Goal: Task Accomplishment & Management: Contribute content

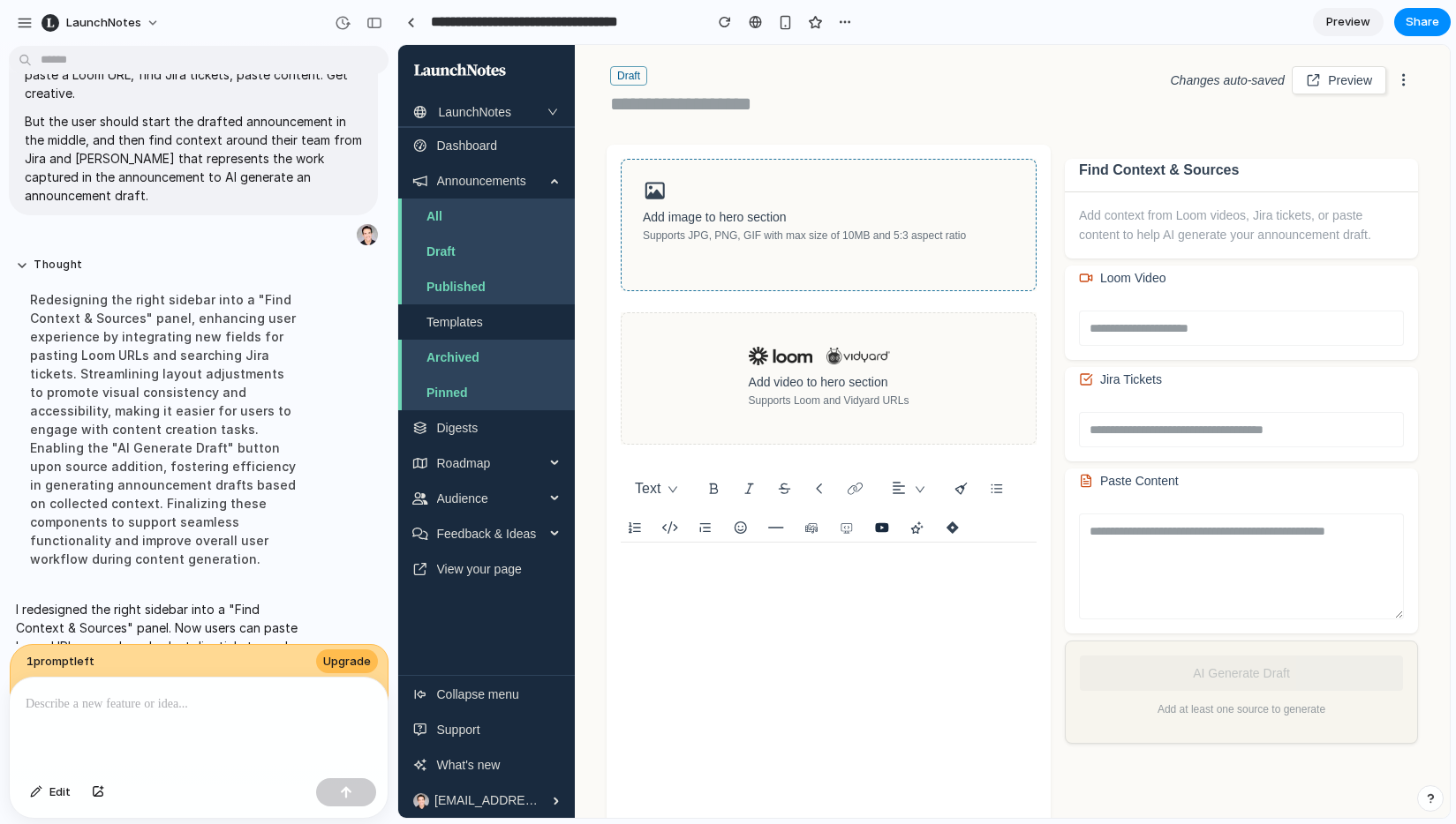
scroll to position [15, 0]
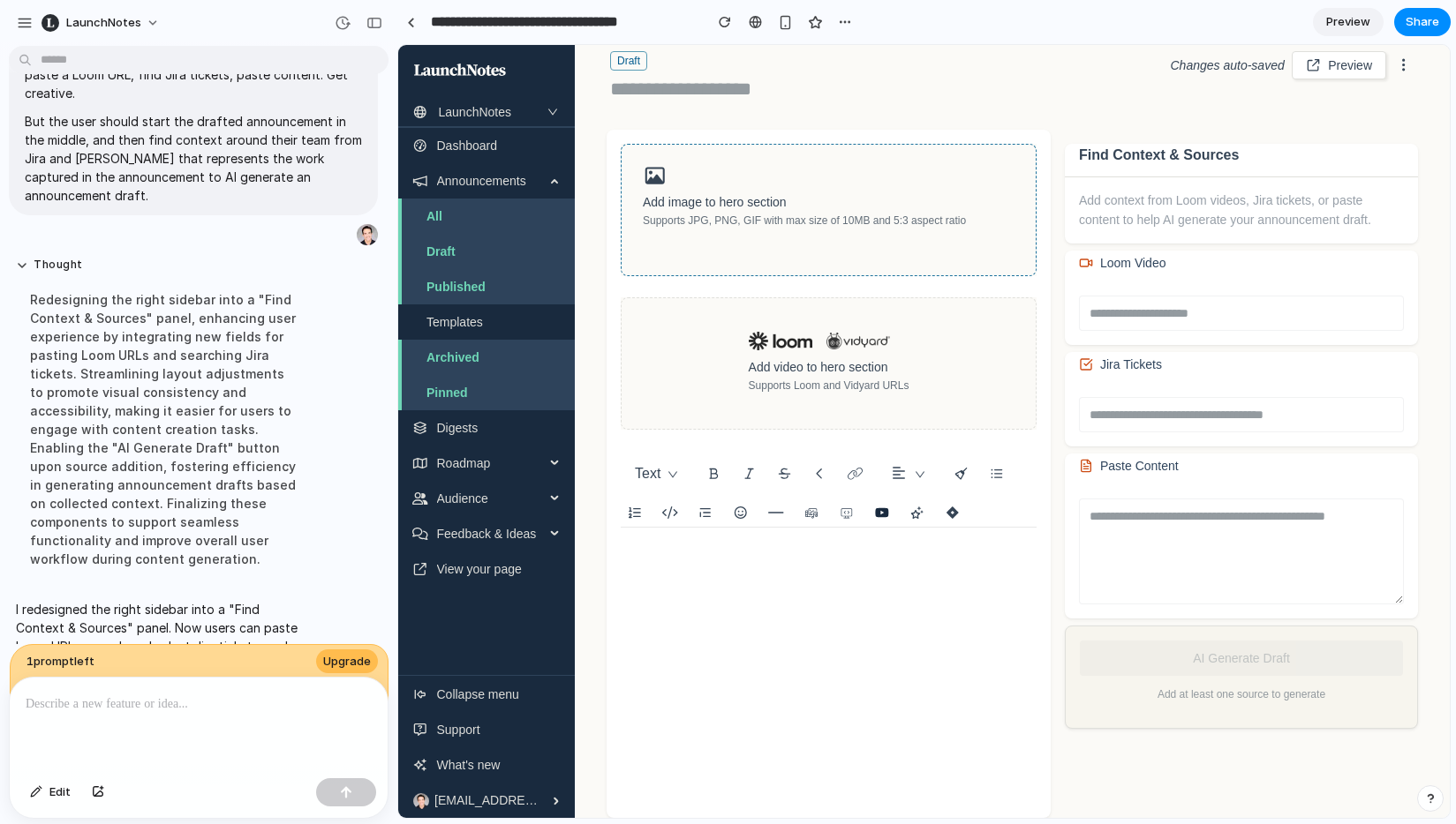
click at [986, 199] on div "Add image to hero section Supports JPG, PNG, GIF with max size of 10MB and 5:3 …" at bounding box center [828, 211] width 372 height 38
click at [1153, 60] on icon "button" at bounding box center [1404, 66] width 20 height 16
click at [1153, 315] on input "text" at bounding box center [1241, 313] width 325 height 35
click at [1145, 428] on input "text" at bounding box center [1241, 415] width 325 height 35
click at [1134, 527] on textarea at bounding box center [1241, 551] width 325 height 106
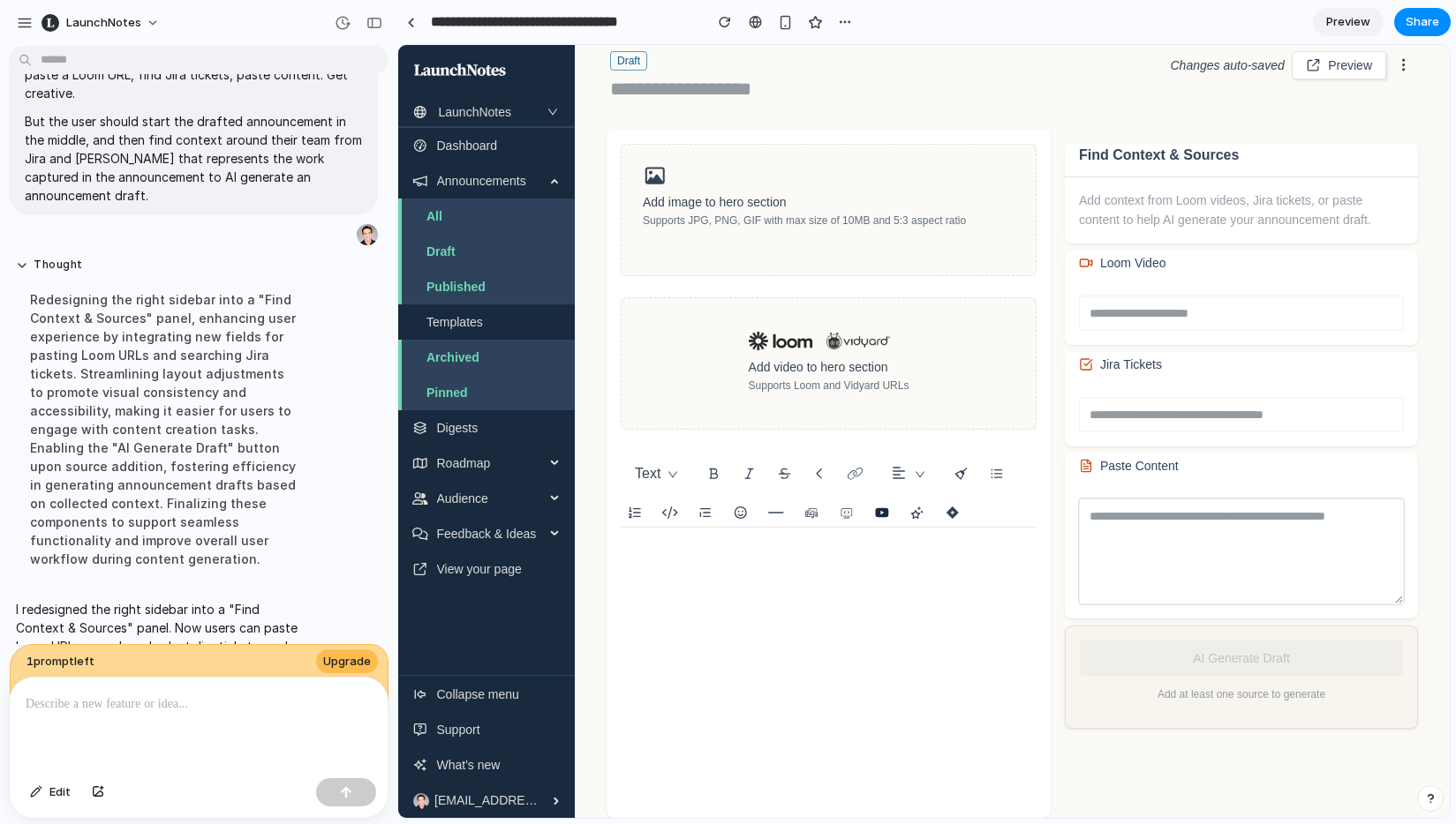
scroll to position [37, 0]
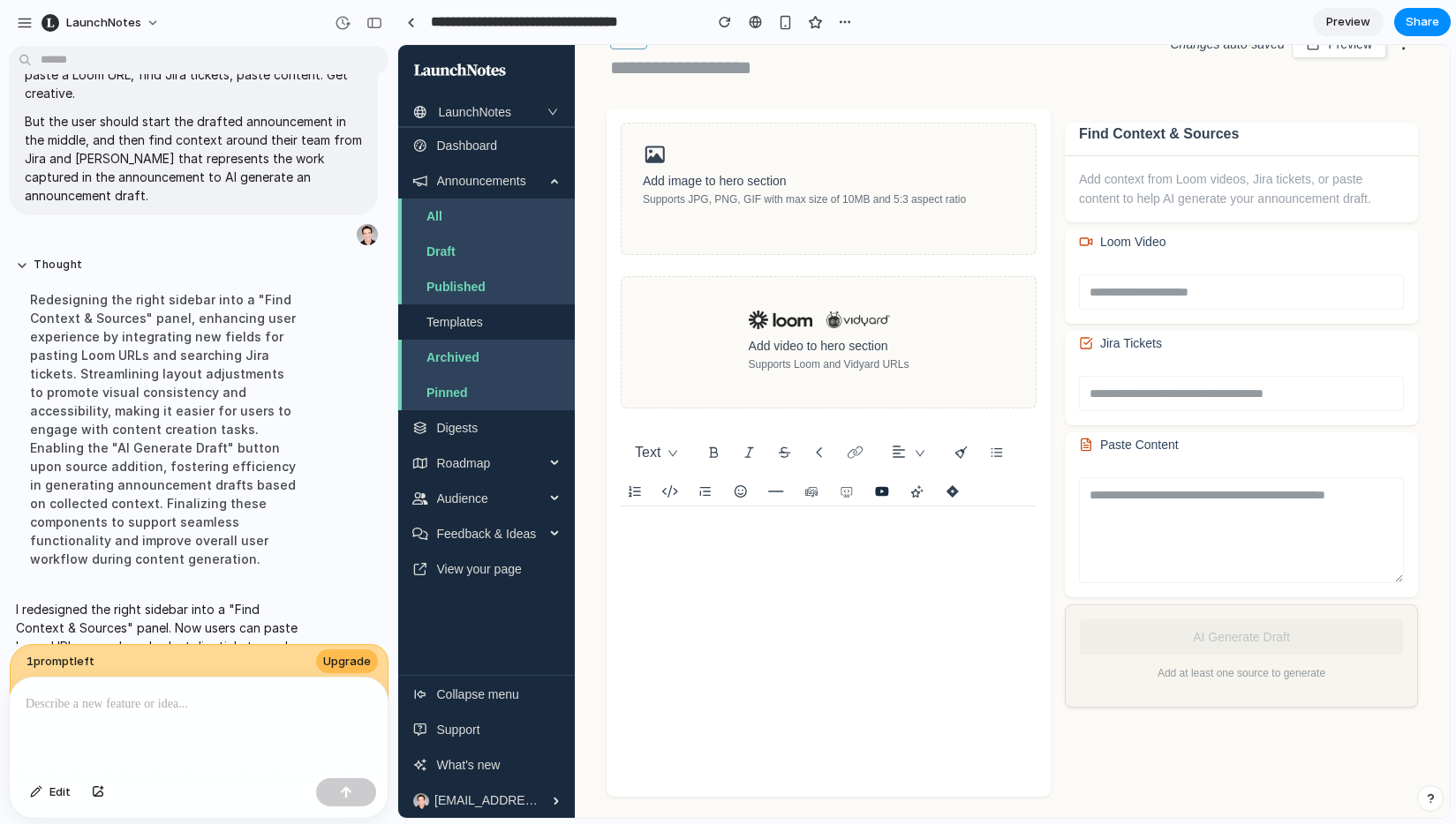
click at [700, 542] on div at bounding box center [828, 608] width 416 height 177
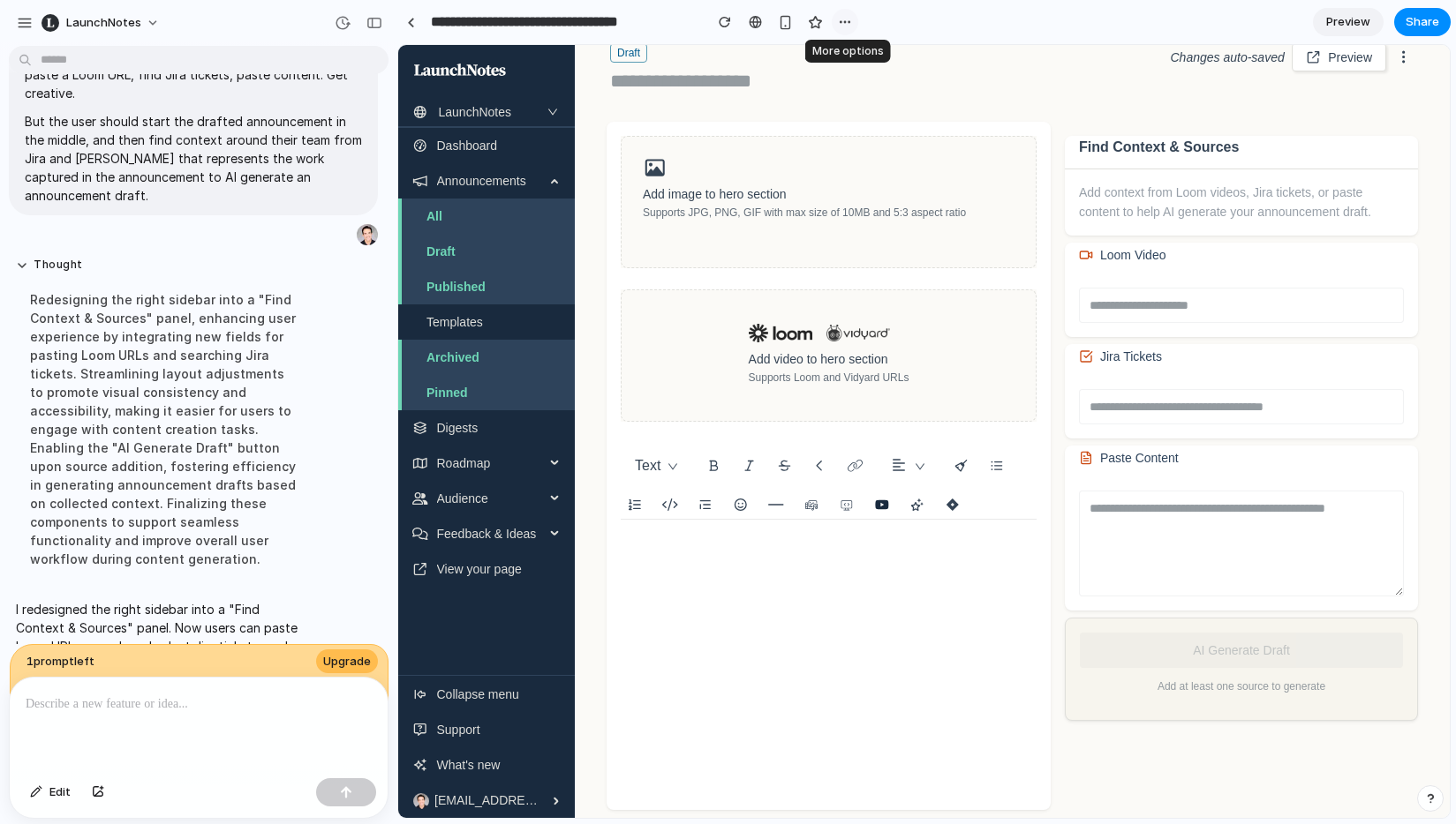
click at [843, 20] on div "button" at bounding box center [845, 22] width 14 height 14
click at [843, 20] on div "Duplicate Delete" at bounding box center [728, 412] width 1456 height 824
click at [1153, 17] on span "Share" at bounding box center [1422, 22] width 34 height 18
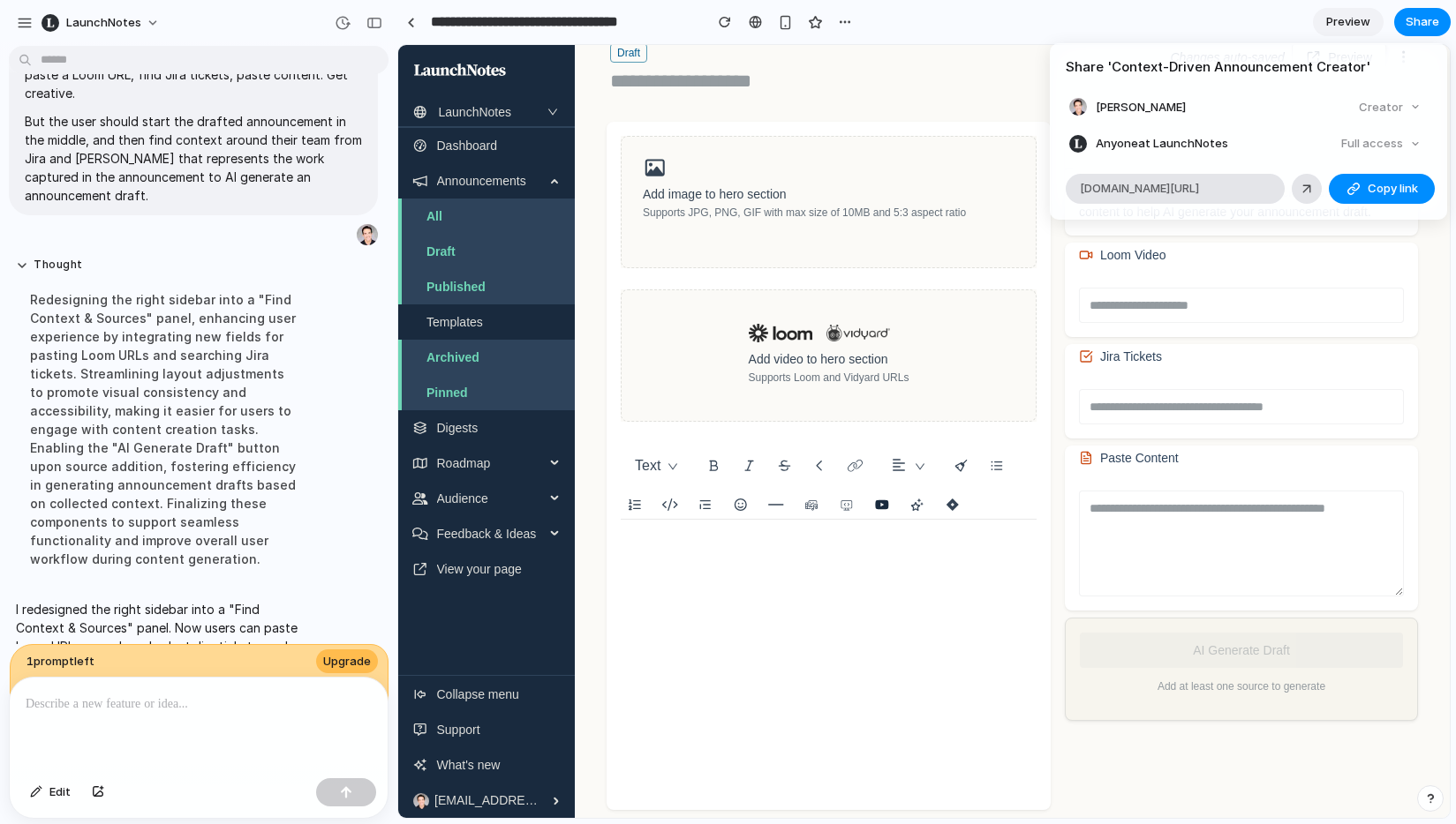
click at [1153, 143] on div "Full access" at bounding box center [1380, 144] width 93 height 25
click at [1149, 26] on div "Share ' Context-Driven Announcement Creator ' Evan Michner Creator Anyone at La…" at bounding box center [728, 412] width 1456 height 824
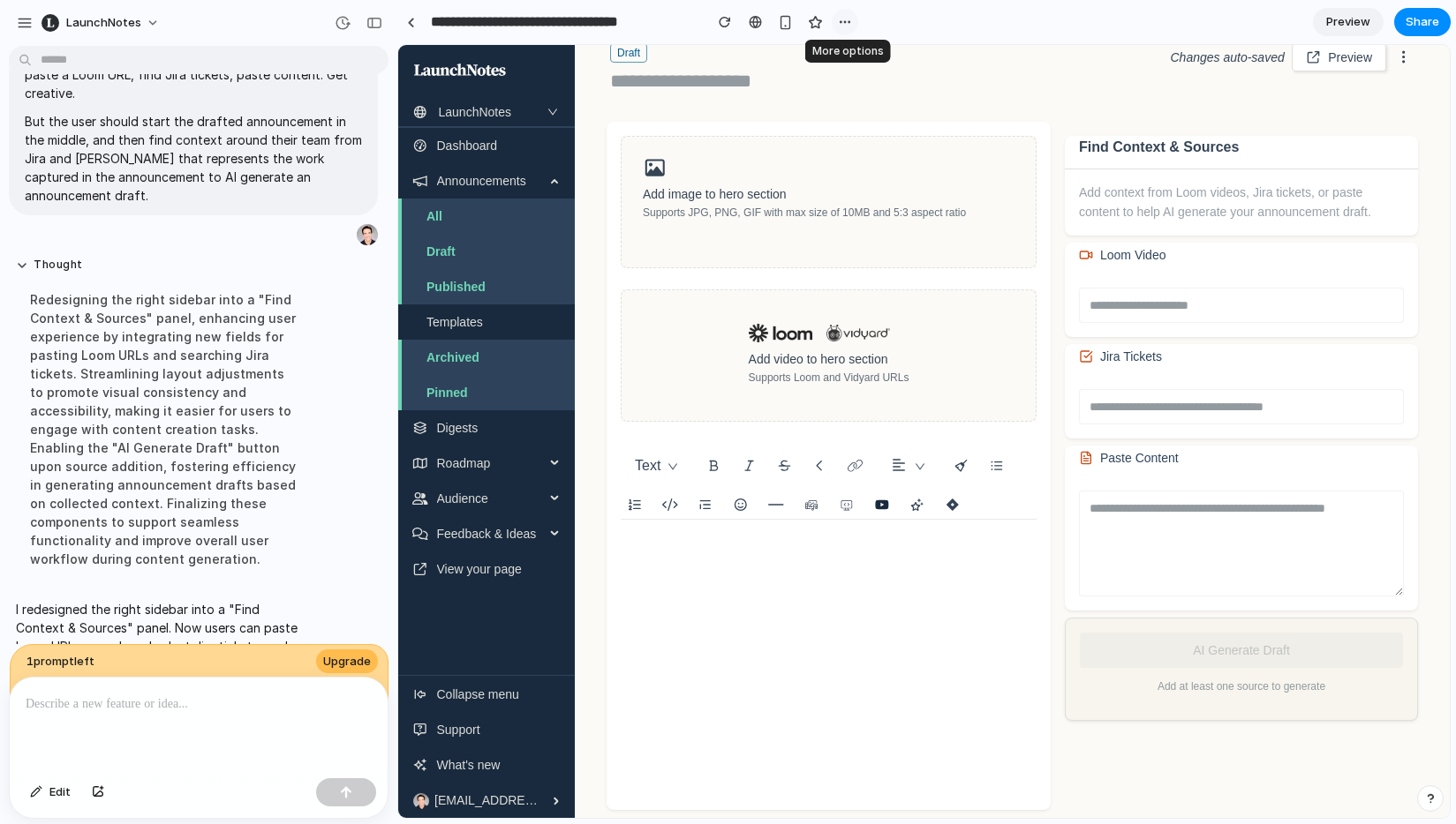
click at [840, 22] on div "button" at bounding box center [845, 22] width 14 height 14
click at [783, 45] on div "Duplicate Delete" at bounding box center [728, 412] width 1456 height 824
click at [372, 25] on div "button" at bounding box center [374, 23] width 16 height 12
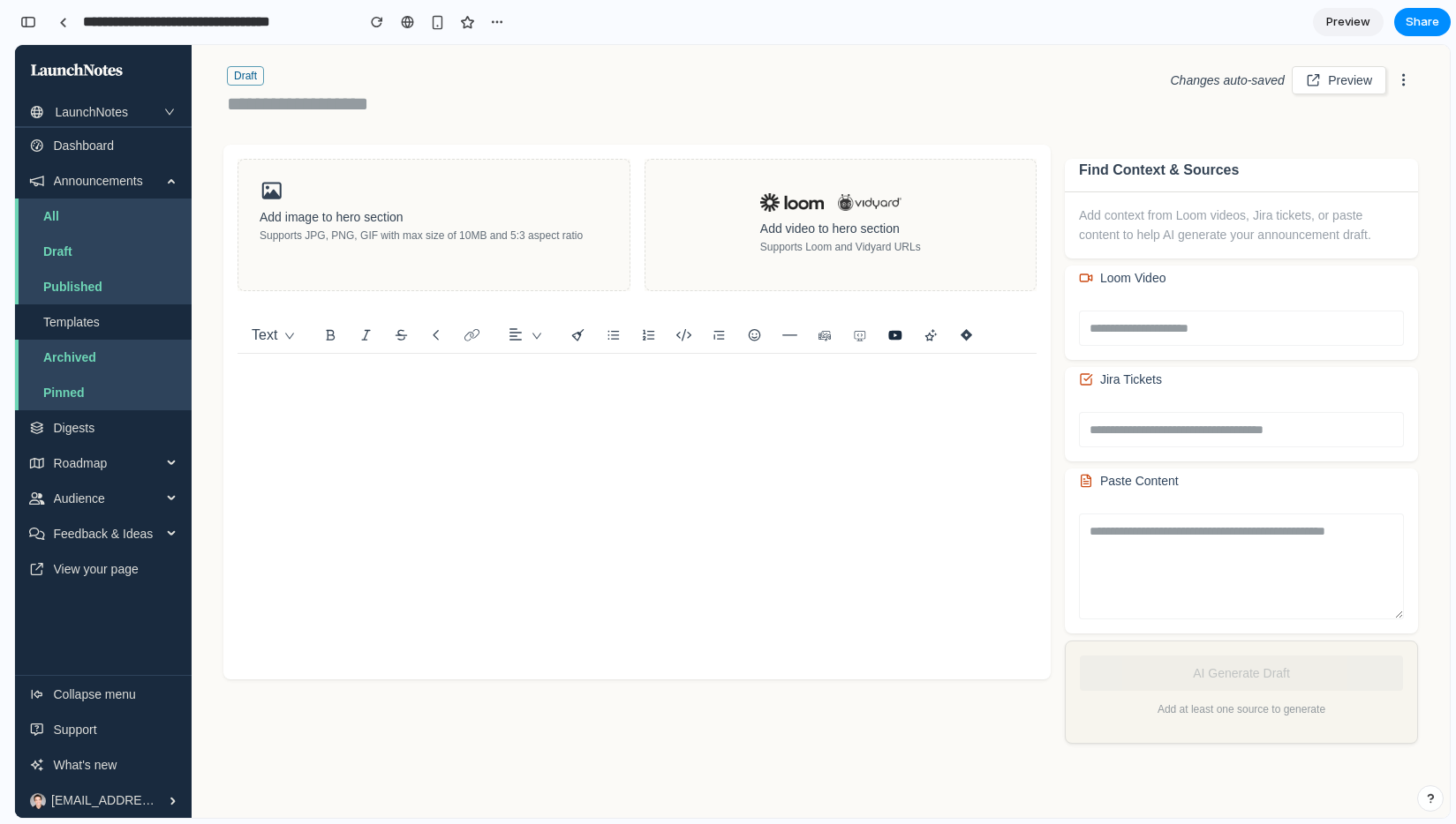
scroll to position [0, 0]
click at [31, 19] on div "button" at bounding box center [28, 22] width 16 height 12
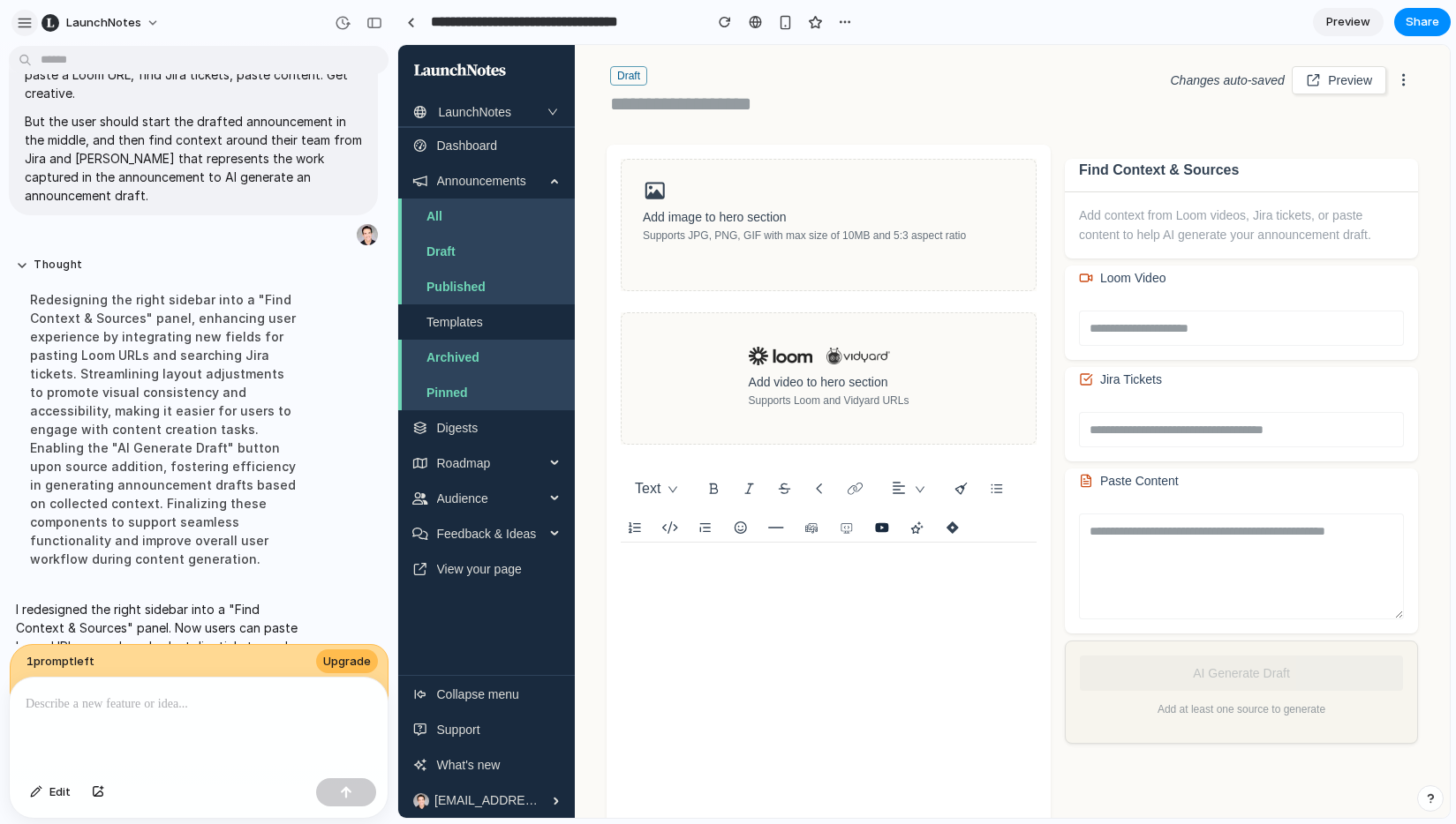
click at [23, 18] on div "button" at bounding box center [25, 23] width 16 height 16
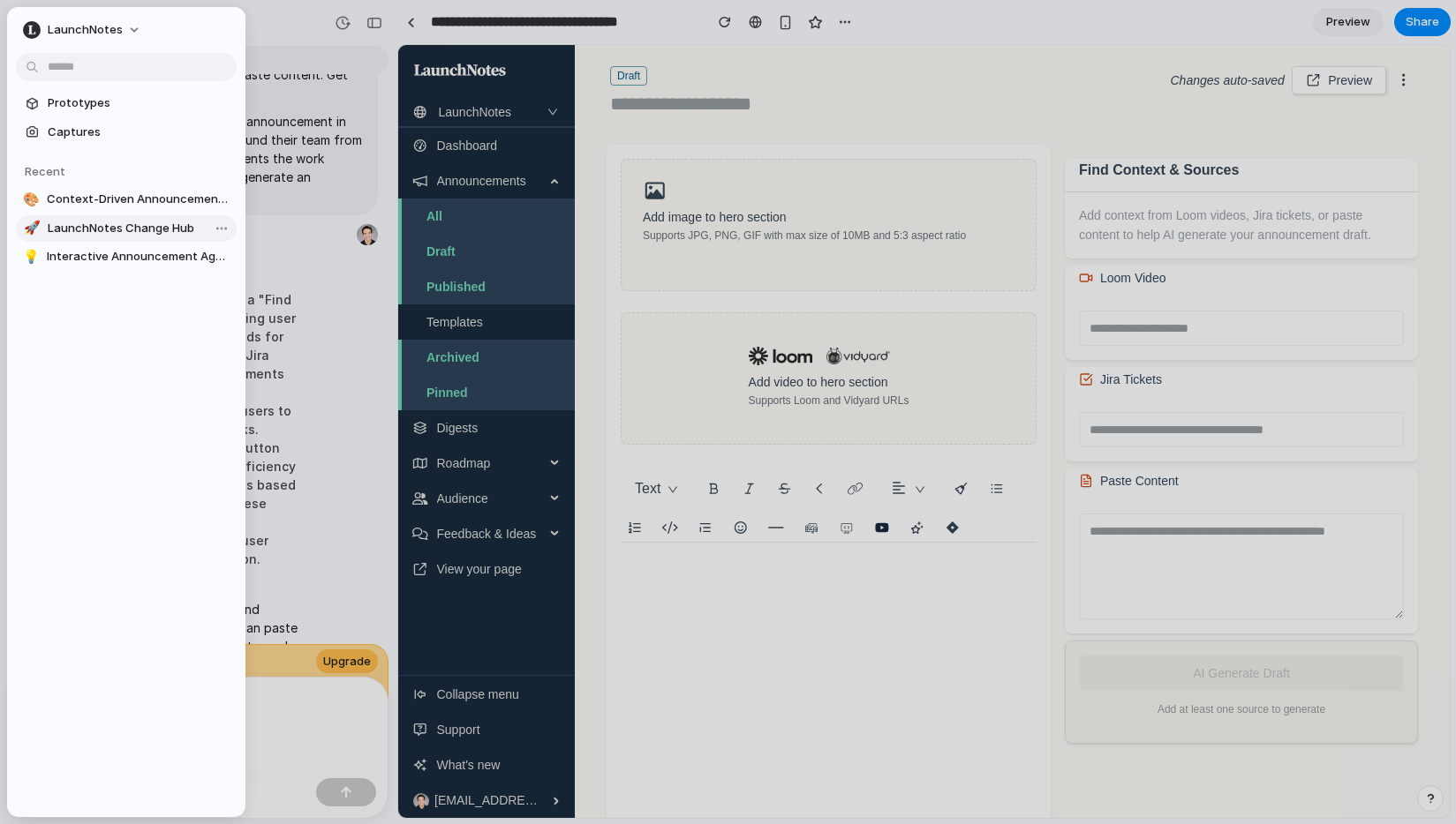
click at [136, 236] on span "LaunchNotes Change Hub" at bounding box center [138, 229] width 182 height 18
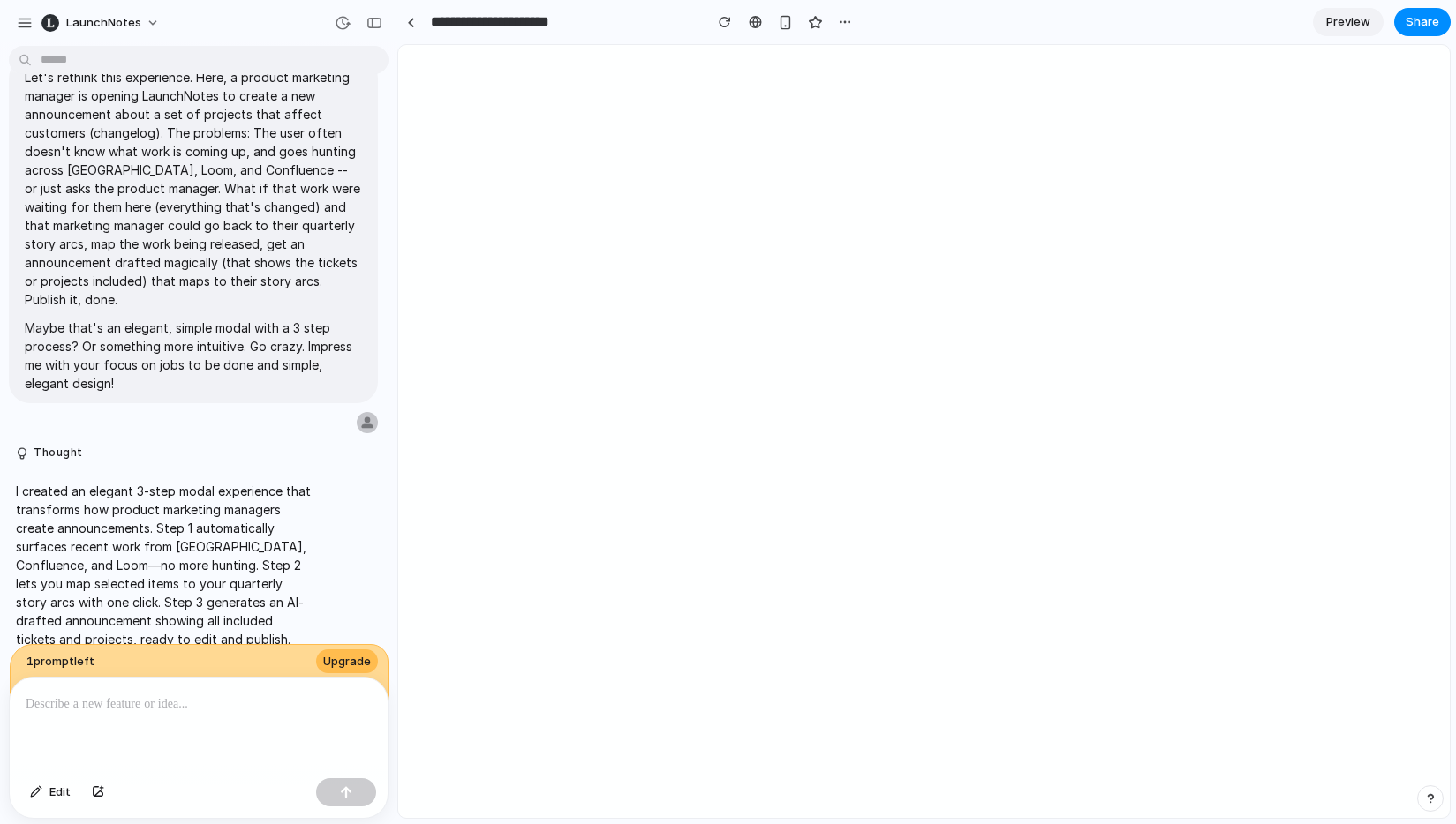
type input "**********"
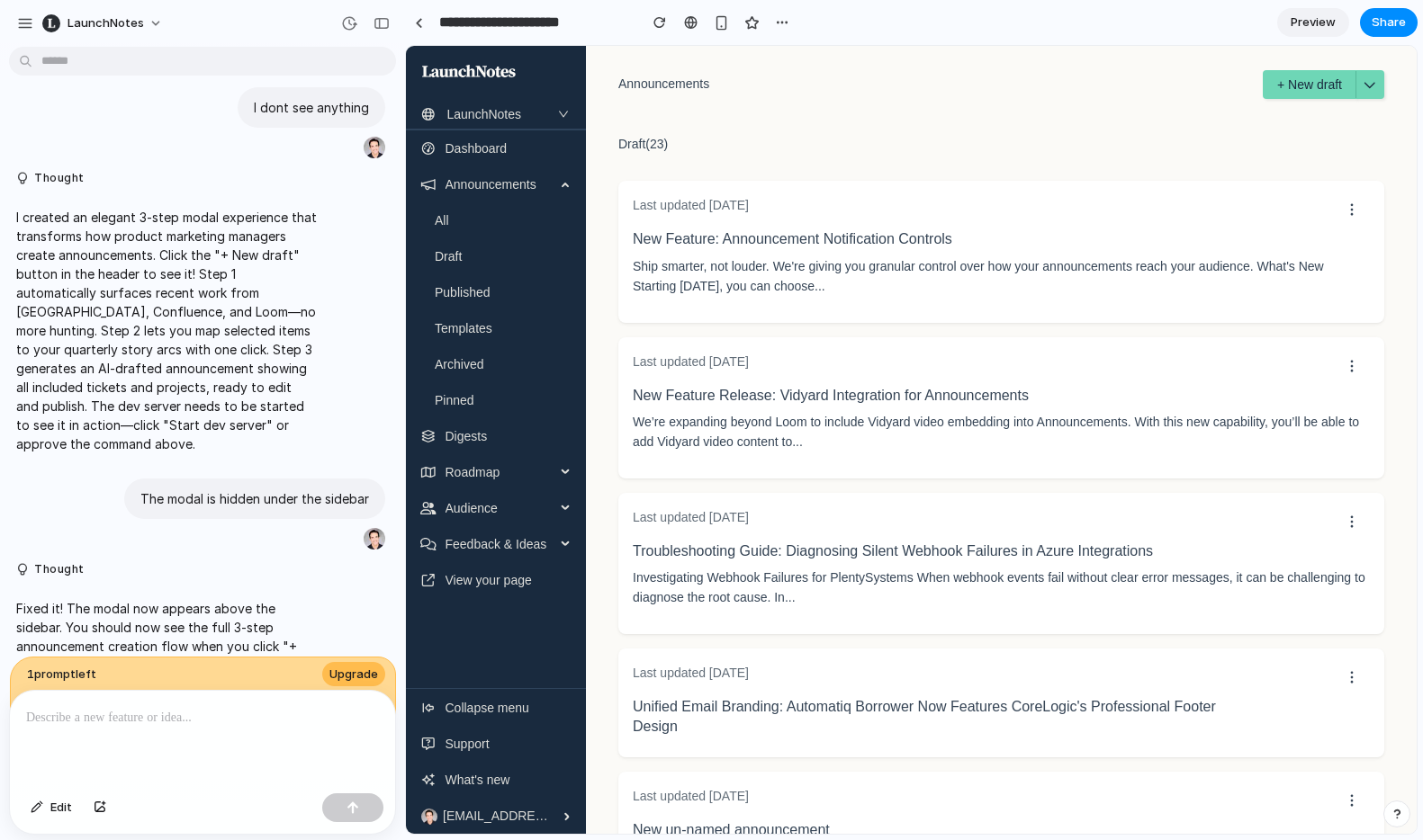
click at [1285, 101] on div "Announcements + New draft" at bounding box center [1001, 85] width 766 height 71
click at [1298, 89] on span "+ New draft" at bounding box center [1310, 85] width 65 height 14
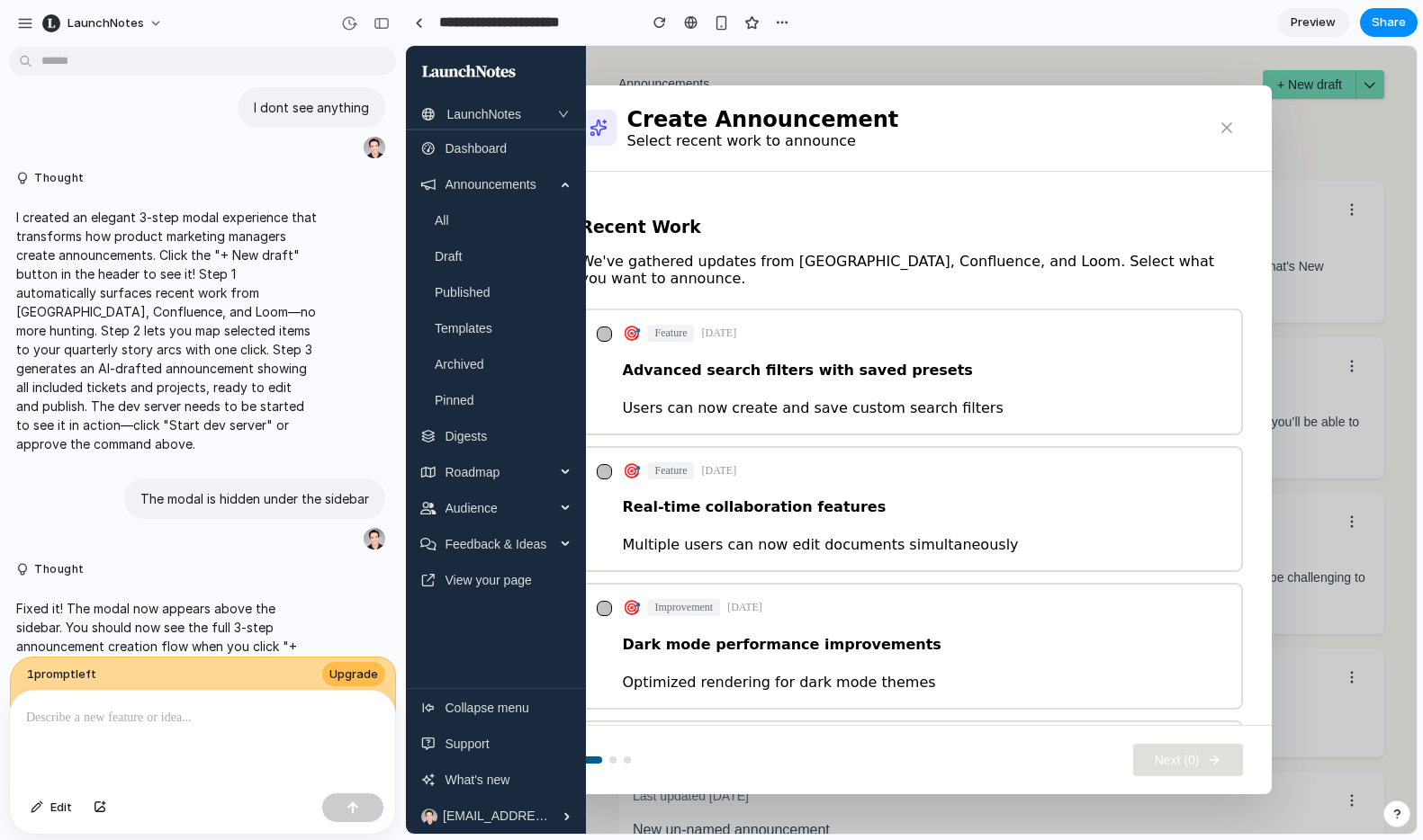
click at [1222, 127] on icon "button" at bounding box center [1227, 127] width 18 height 18
